Goal: Information Seeking & Learning: Learn about a topic

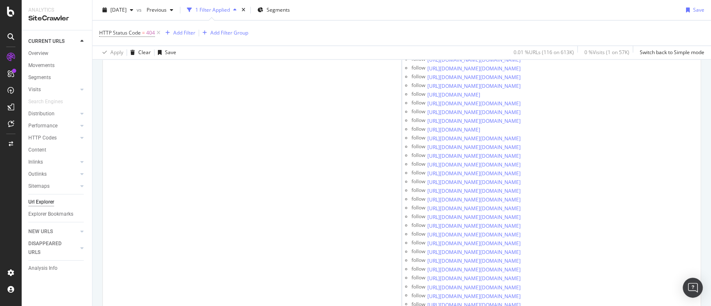
scroll to position [604, 0]
click at [131, 13] on div "2025 Aug. 23rd" at bounding box center [117, 10] width 37 height 12
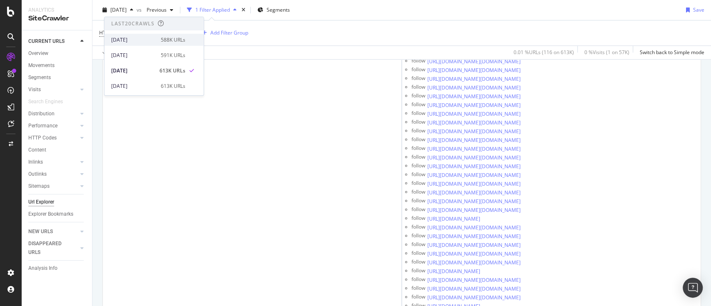
click at [141, 38] on div "2025 Sep. 8th" at bounding box center [133, 39] width 45 height 7
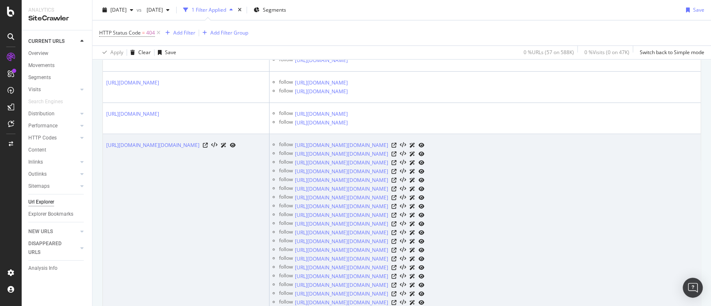
scroll to position [324, 0]
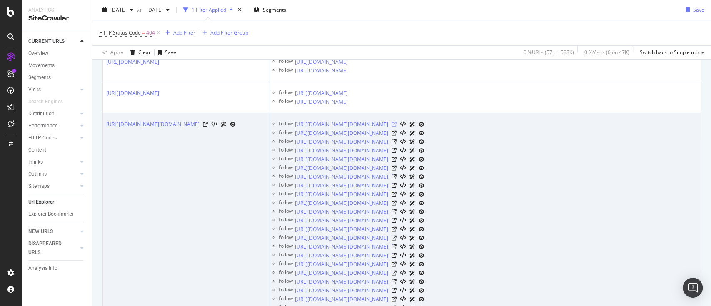
click at [397, 122] on icon at bounding box center [394, 124] width 5 height 5
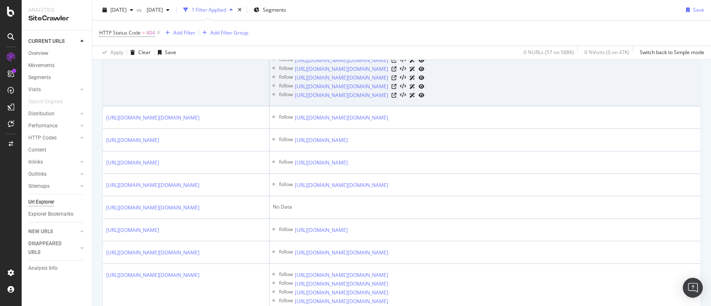
scroll to position [1009, 0]
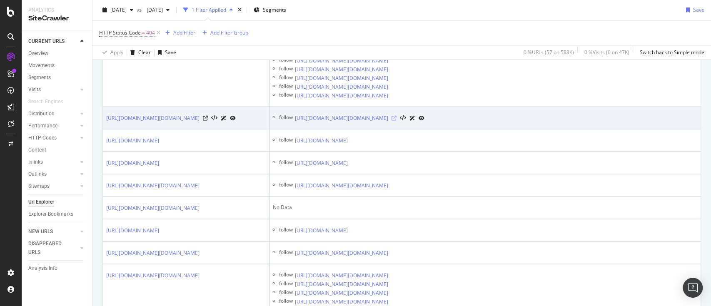
click at [397, 115] on icon at bounding box center [394, 117] width 5 height 5
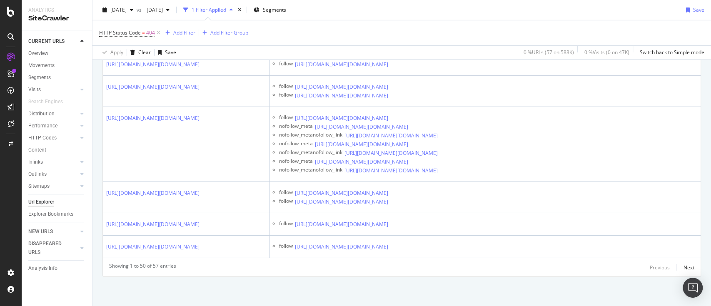
scroll to position [0, 0]
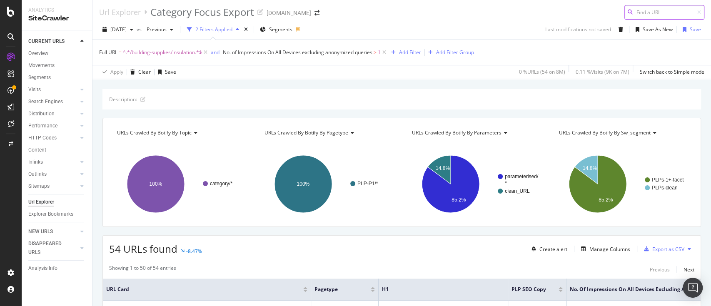
scroll to position [2, 0]
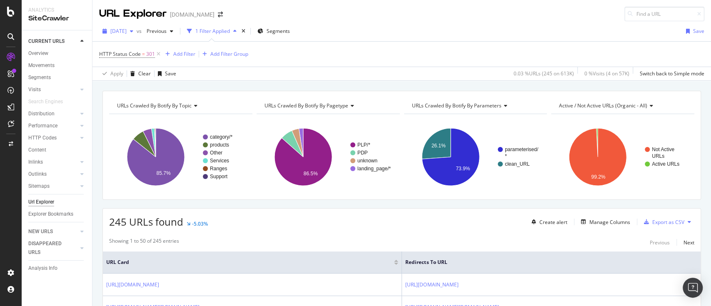
click at [127, 33] on span "[DATE]" at bounding box center [118, 30] width 16 height 7
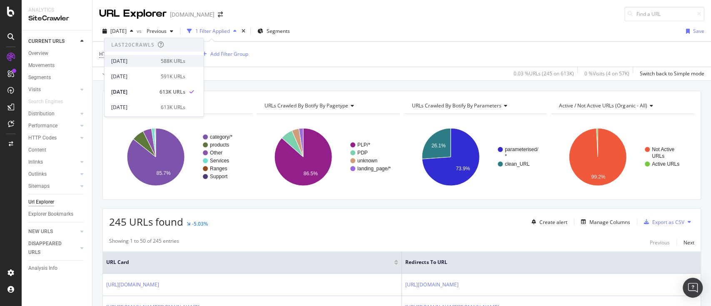
click at [136, 62] on div "2025 Sep. 8th" at bounding box center [133, 60] width 45 height 7
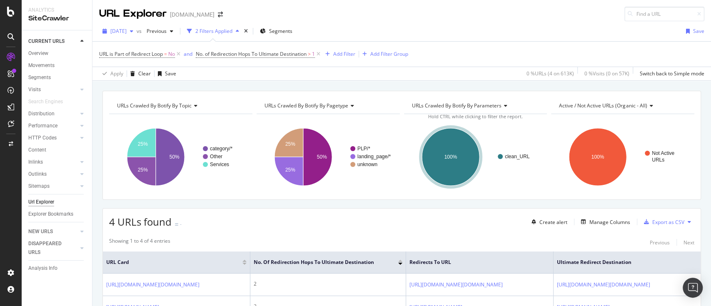
click at [127, 30] on span "2025 Aug. 23rd" at bounding box center [118, 30] width 16 height 7
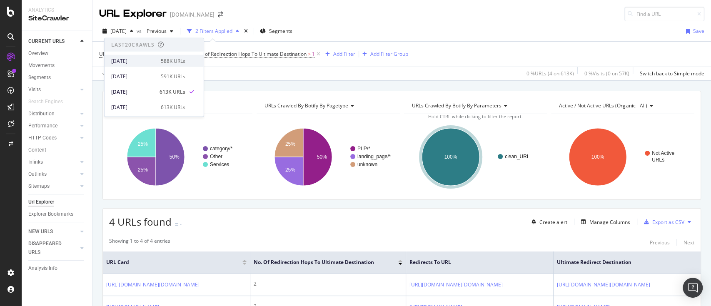
click at [162, 61] on div "588K URLs" at bounding box center [173, 60] width 25 height 7
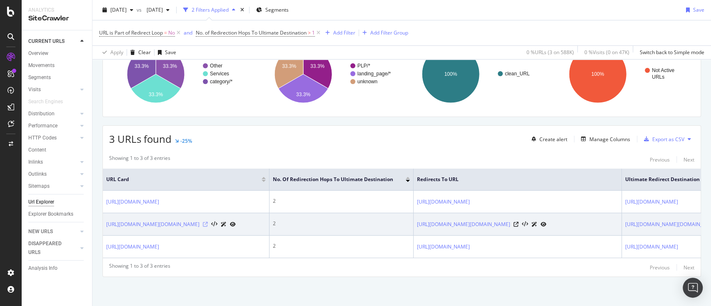
click at [208, 227] on icon at bounding box center [205, 224] width 5 height 5
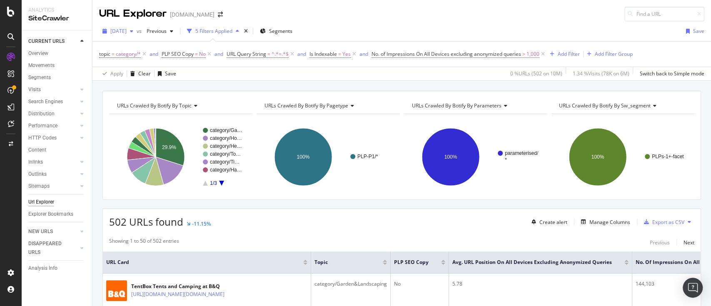
click at [127, 33] on span "2025 Jul. 10th" at bounding box center [118, 30] width 16 height 7
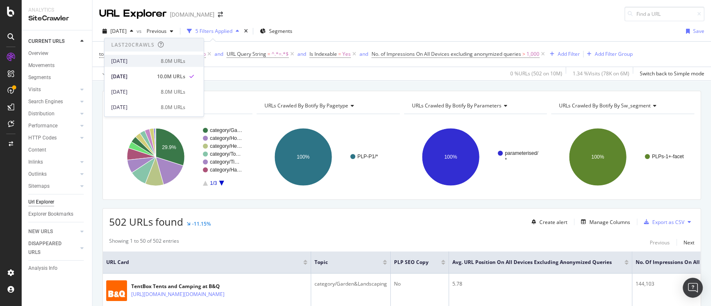
click at [161, 59] on div "8.0M URLs" at bounding box center [173, 60] width 25 height 7
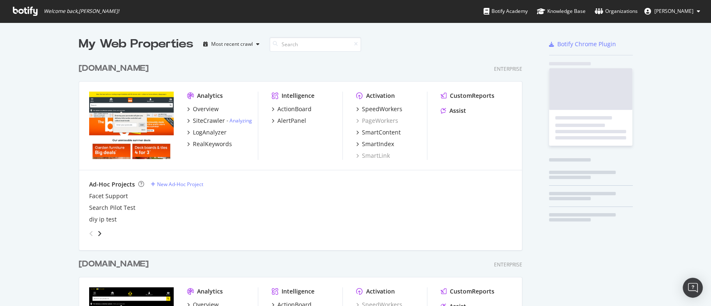
scroll to position [479, 442]
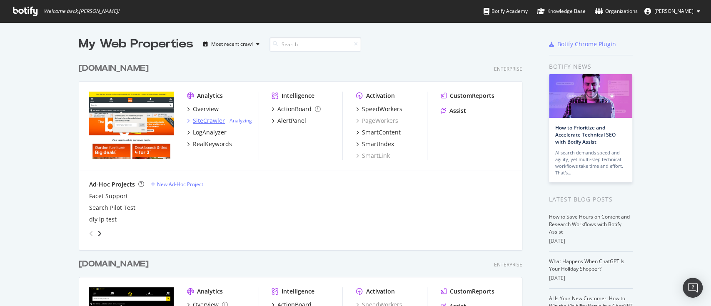
click at [210, 121] on div "SiteCrawler" at bounding box center [209, 121] width 32 height 8
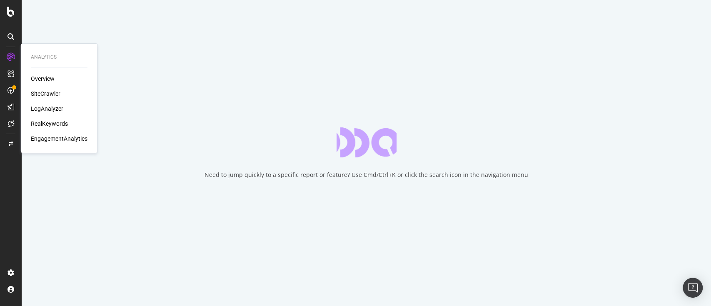
click at [48, 94] on div "SiteCrawler" at bounding box center [46, 94] width 30 height 8
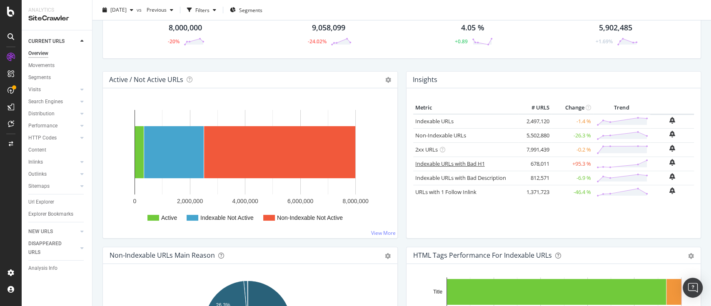
scroll to position [52, 0]
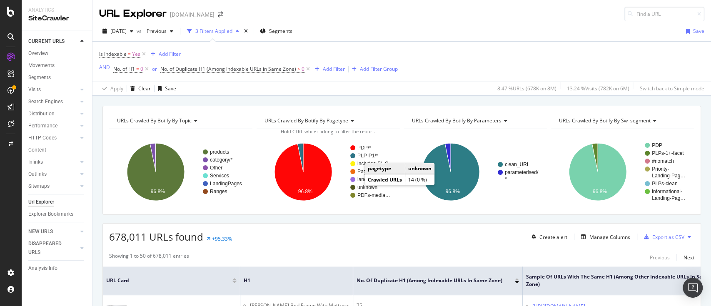
click at [357, 185] on text "unknown" at bounding box center [367, 188] width 20 height 6
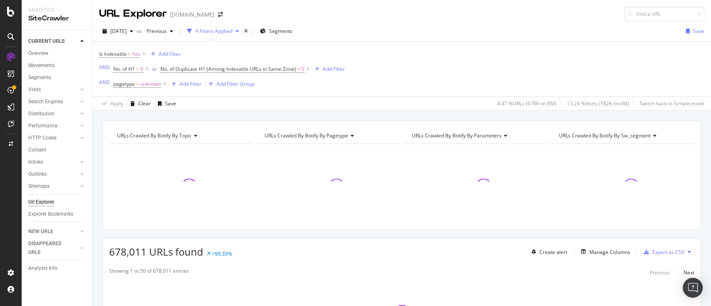
click at [357, 185] on div at bounding box center [328, 187] width 143 height 72
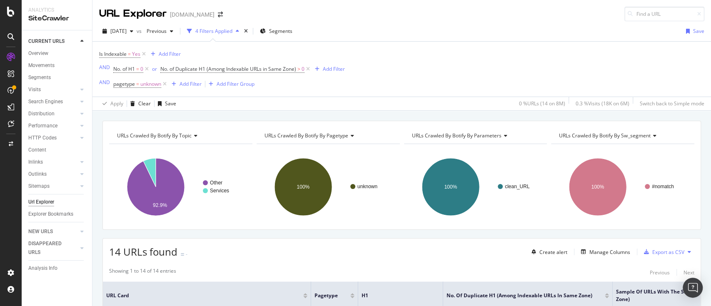
drag, startPoint x: 347, startPoint y: 212, endPoint x: 330, endPoint y: 231, distance: 25.7
